Goal: Information Seeking & Learning: Learn about a topic

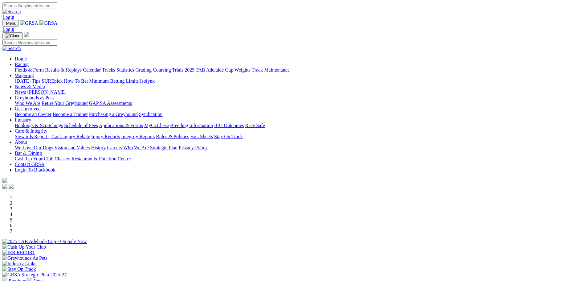
click at [29, 62] on link "Racing" at bounding box center [22, 64] width 14 height 5
click at [44, 67] on link "Fields & Form" at bounding box center [29, 69] width 29 height 5
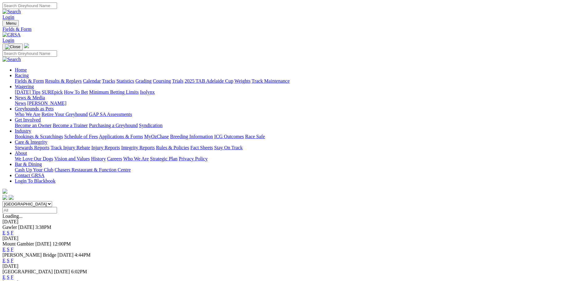
click at [52, 201] on select "South Australia New South Wales Northern Territory Queensland Tasmania Victoria…" at bounding box center [27, 204] width 50 height 6
select select "NSW"
click at [52, 201] on select "South Australia New South Wales Northern Territory Queensland Tasmania Victoria…" at bounding box center [27, 204] width 50 height 6
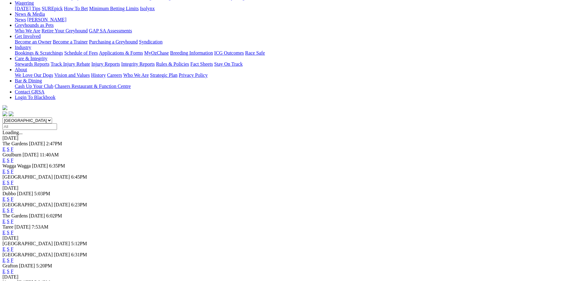
scroll to position [92, 0]
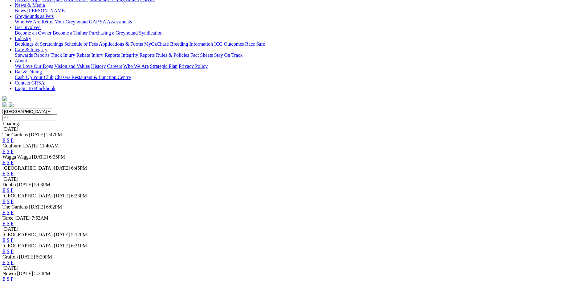
click at [6, 198] on link "E" at bounding box center [3, 200] width 3 height 5
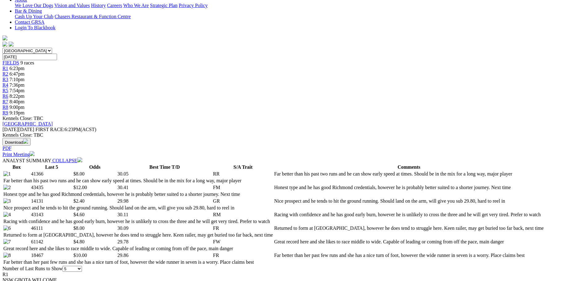
scroll to position [154, 0]
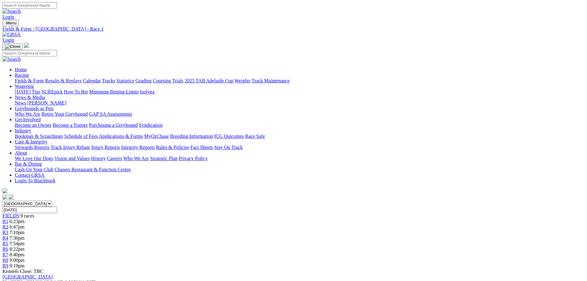
scroll to position [0, 0]
click at [25, 241] on span "7:54pm" at bounding box center [17, 243] width 15 height 5
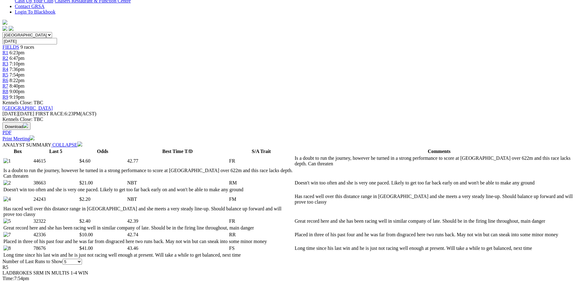
scroll to position [154, 0]
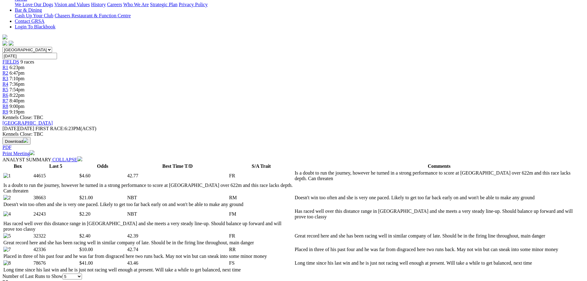
select select "20"
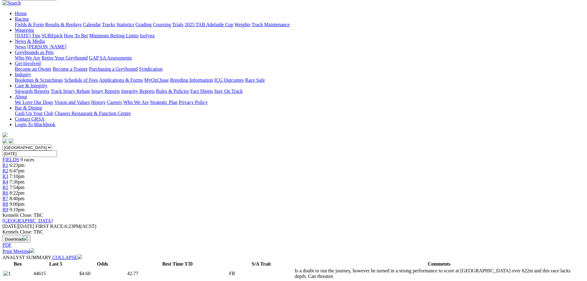
scroll to position [123, 0]
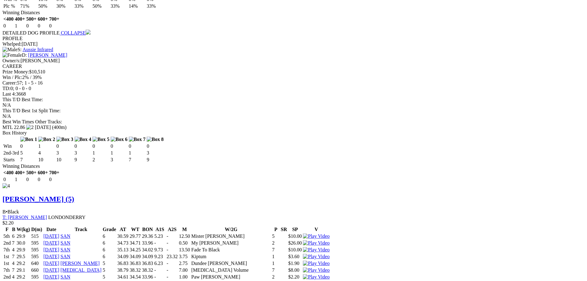
scroll to position [24, 0]
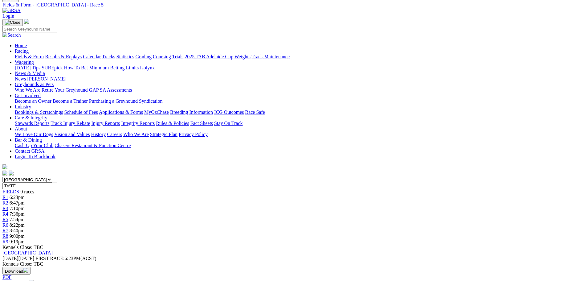
click at [353, 222] on div "R6 8:22pm" at bounding box center [293, 225] width 582 height 6
